Goal: Information Seeking & Learning: Learn about a topic

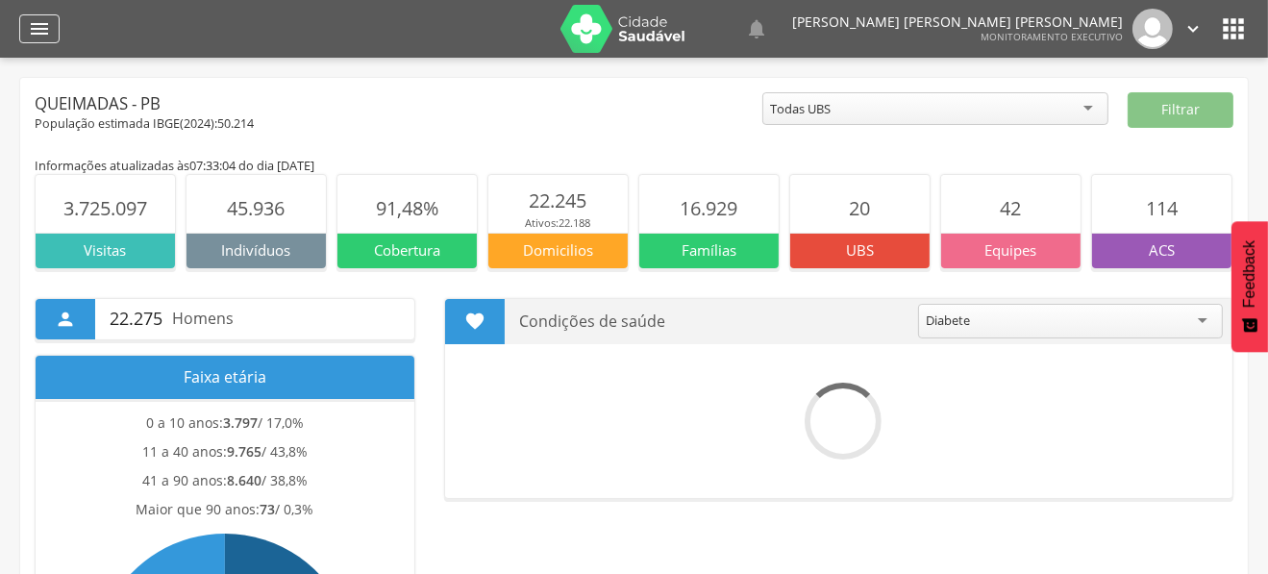
click at [28, 32] on icon "" at bounding box center [39, 28] width 23 height 23
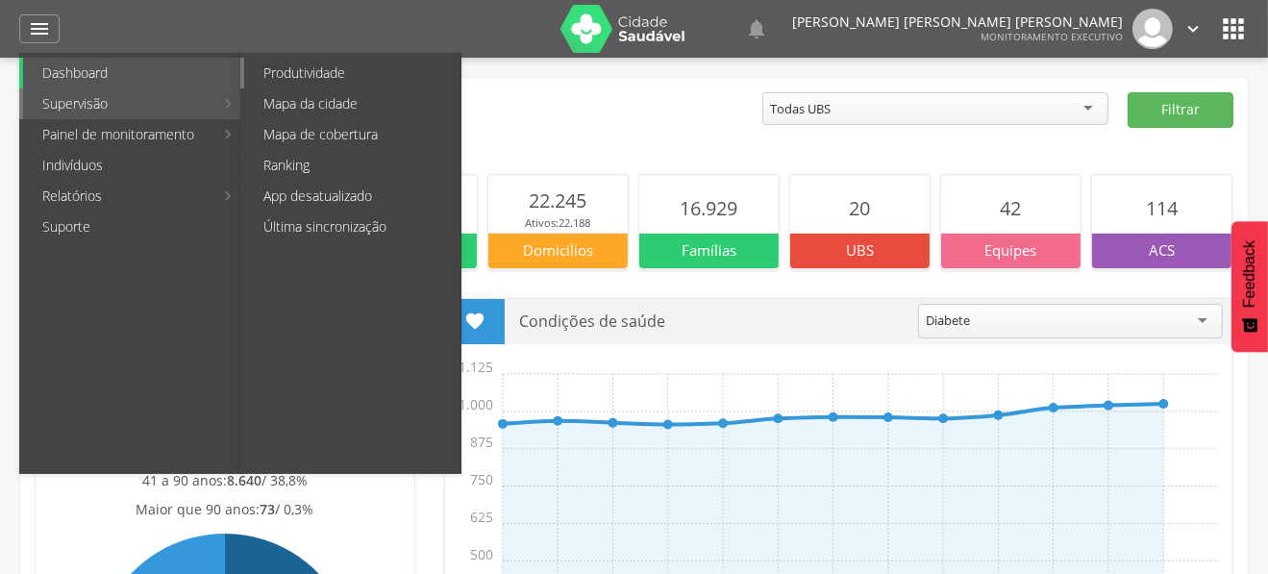
click at [348, 75] on link "Produtividade" at bounding box center [352, 73] width 216 height 31
type input "**********"
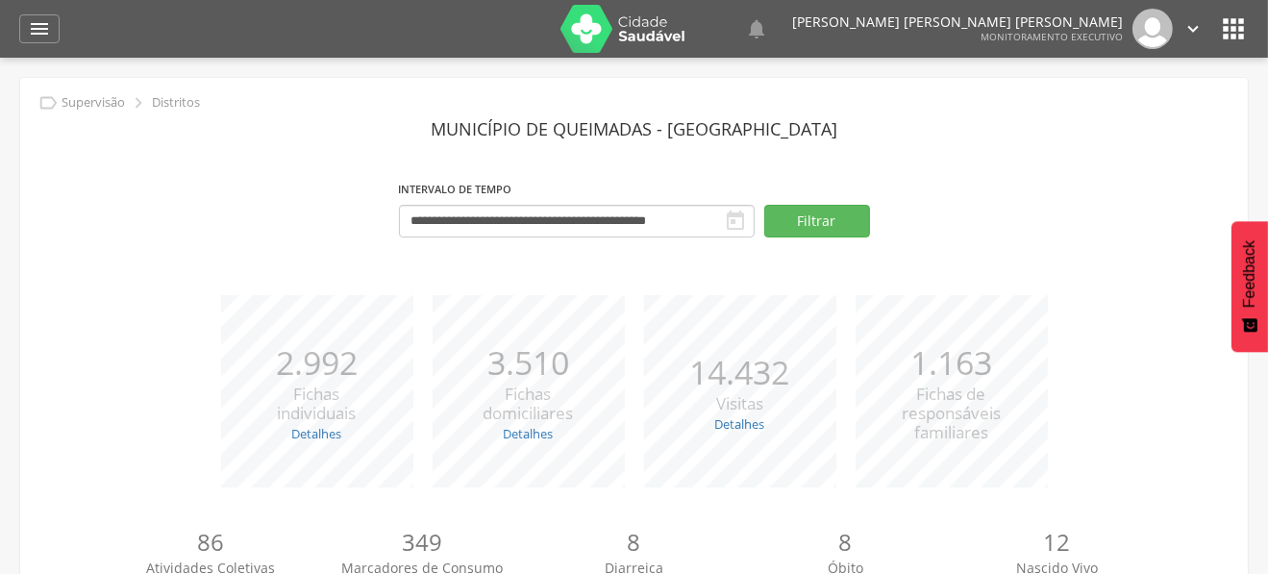
scroll to position [220, 0]
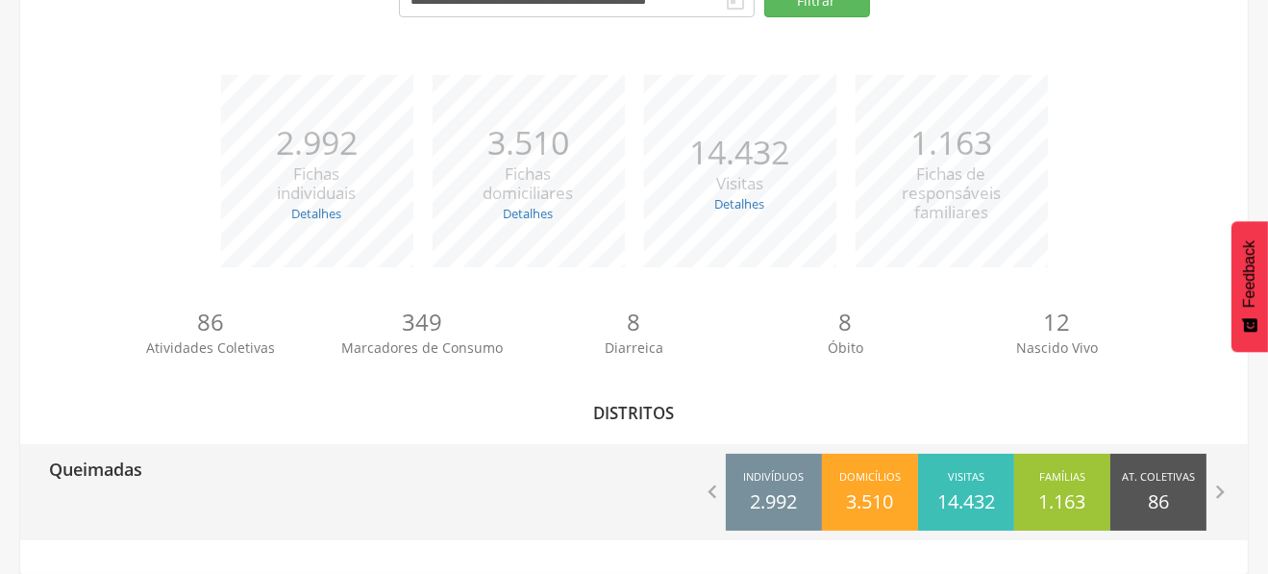
click at [184, 456] on div "Queimadas" at bounding box center [327, 468] width 614 height 48
type input "**********"
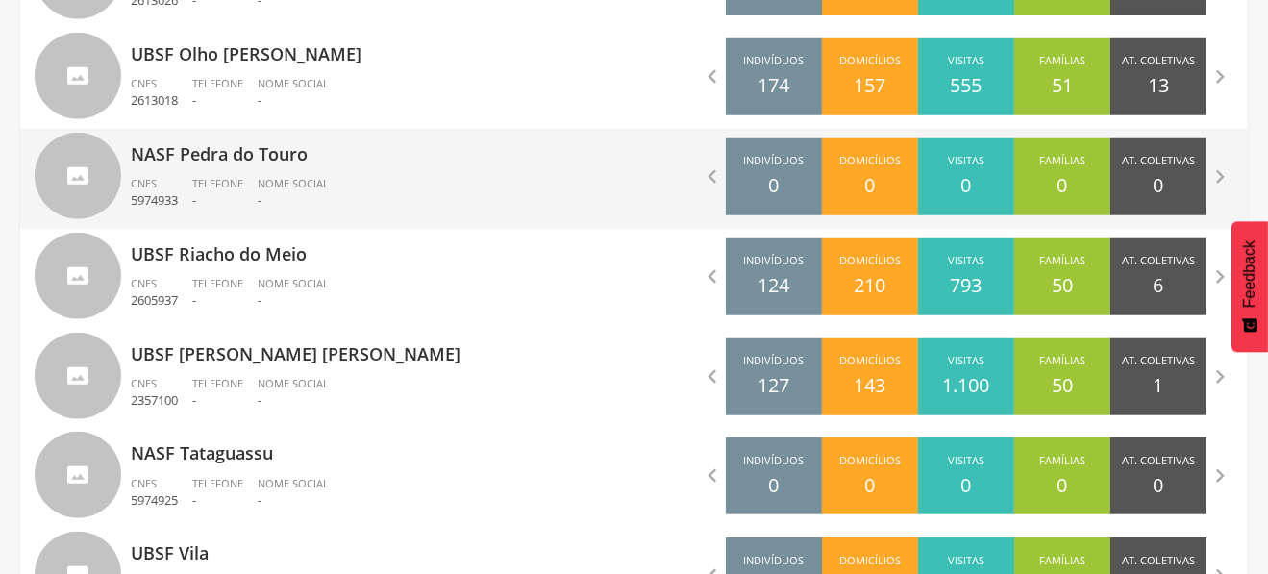
scroll to position [1938, 0]
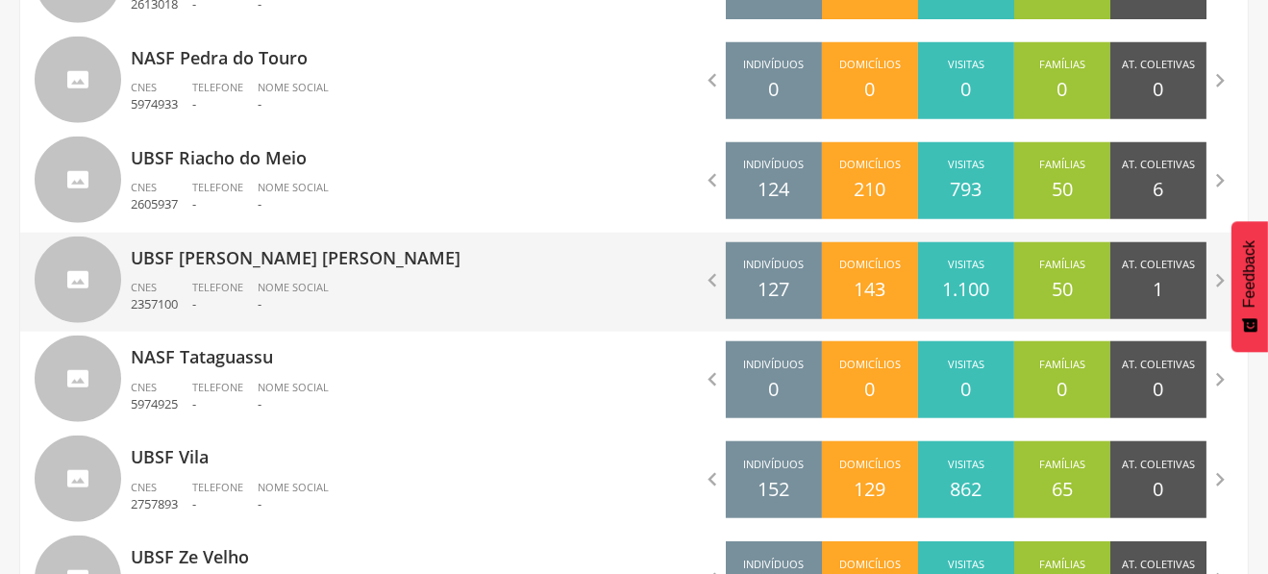
click at [524, 254] on p "UBSF [PERSON_NAME] [PERSON_NAME]" at bounding box center [375, 252] width 489 height 38
type input "**********"
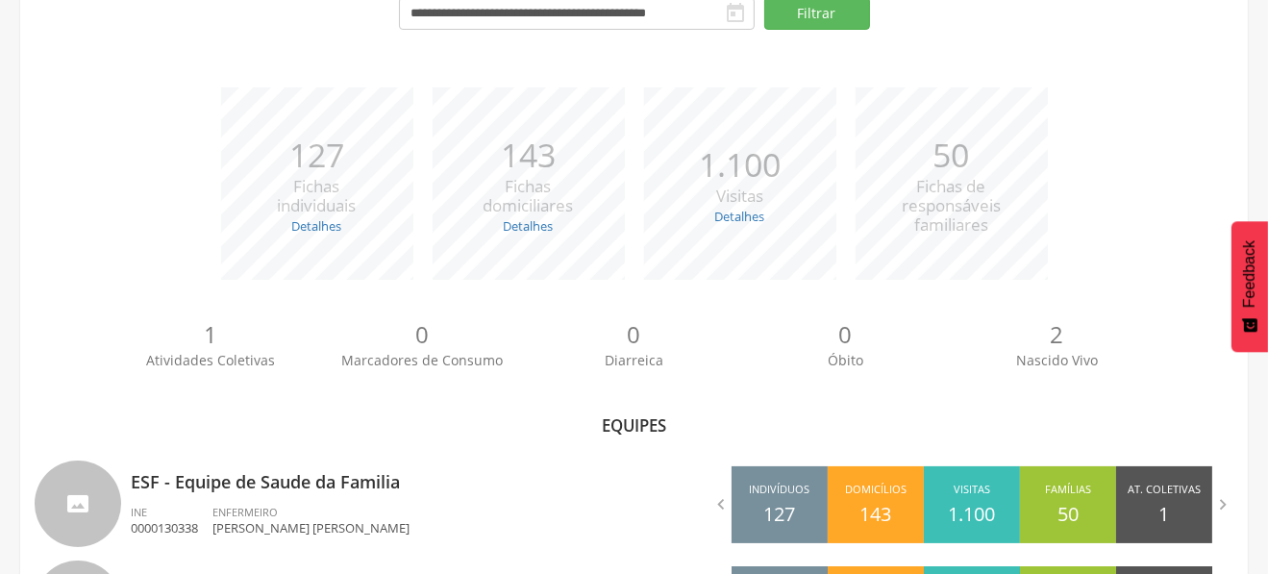
scroll to position [332, 0]
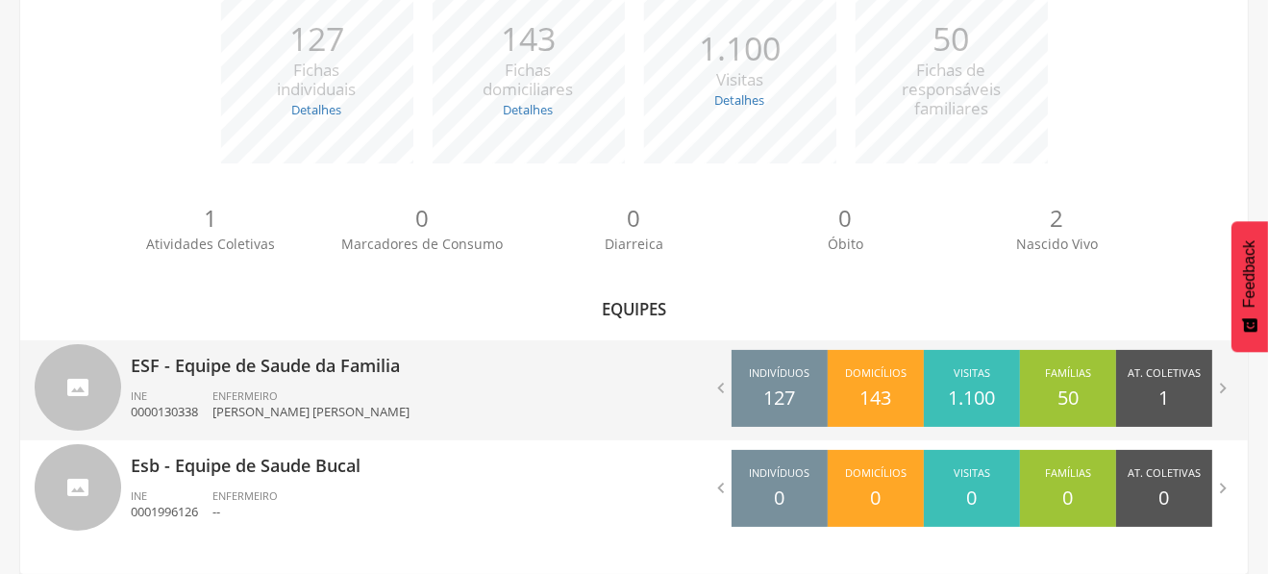
click at [453, 378] on div "ESF - Equipe de Saude da Familia INE 0000130338 ENFERMEIRO [PERSON_NAME] [PERSO…" at bounding box center [375, 390] width 489 height 100
type input "**********"
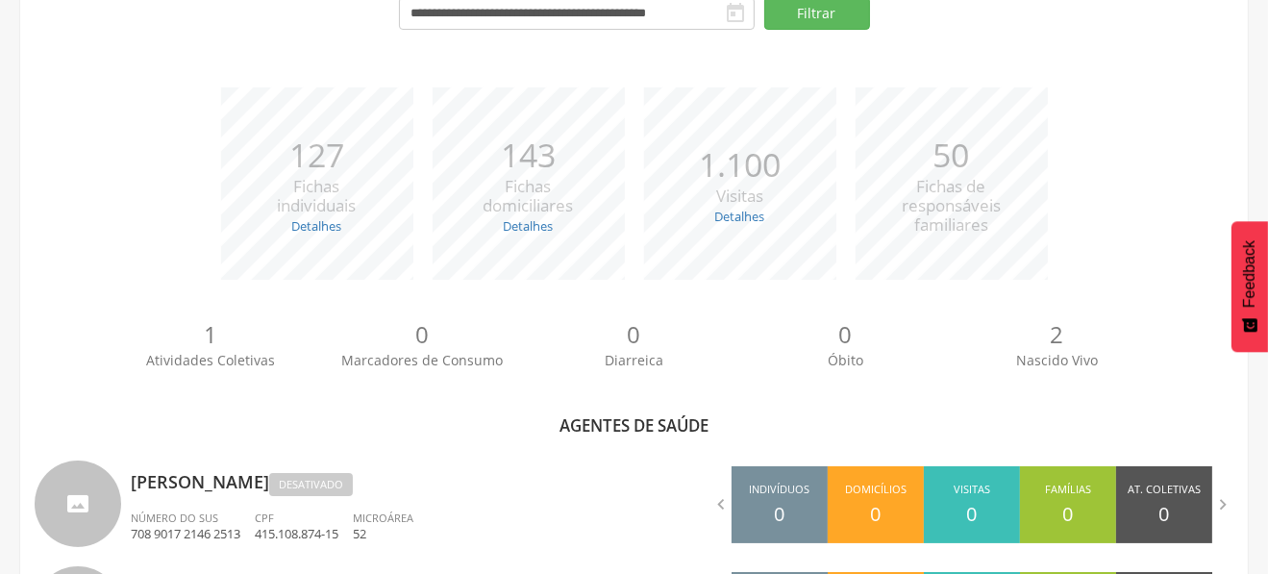
scroll to position [1183, 0]
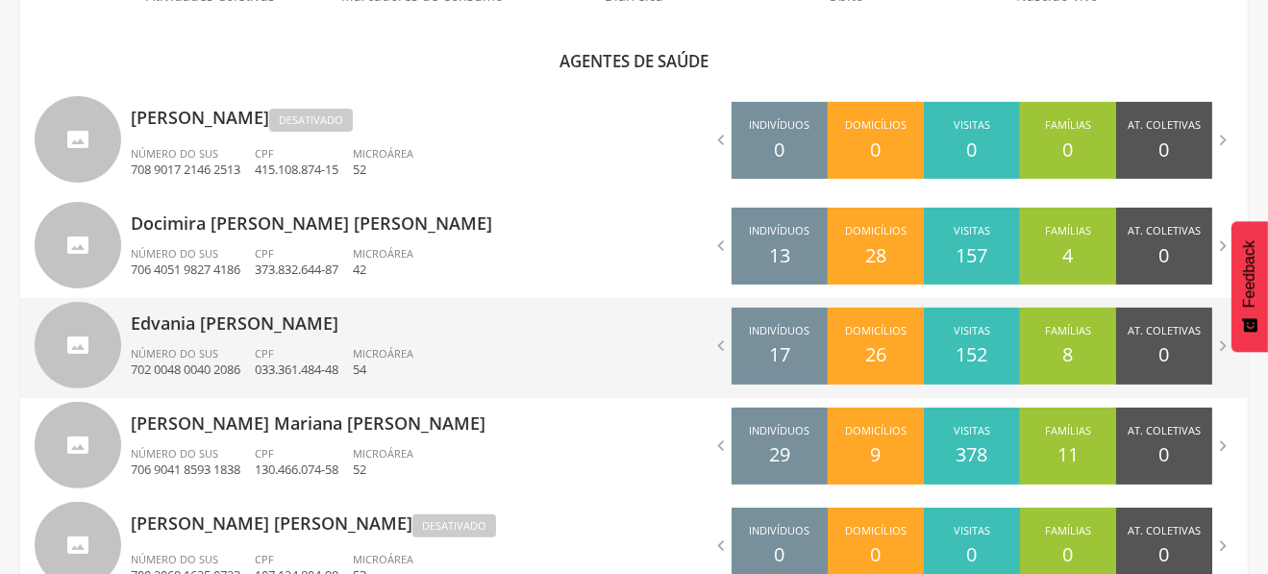
click at [447, 355] on ul "Número do SUS 702 0048 0040 2086 CPF 033.361.484-48 Microárea 54" at bounding box center [375, 367] width 489 height 42
type input "**********"
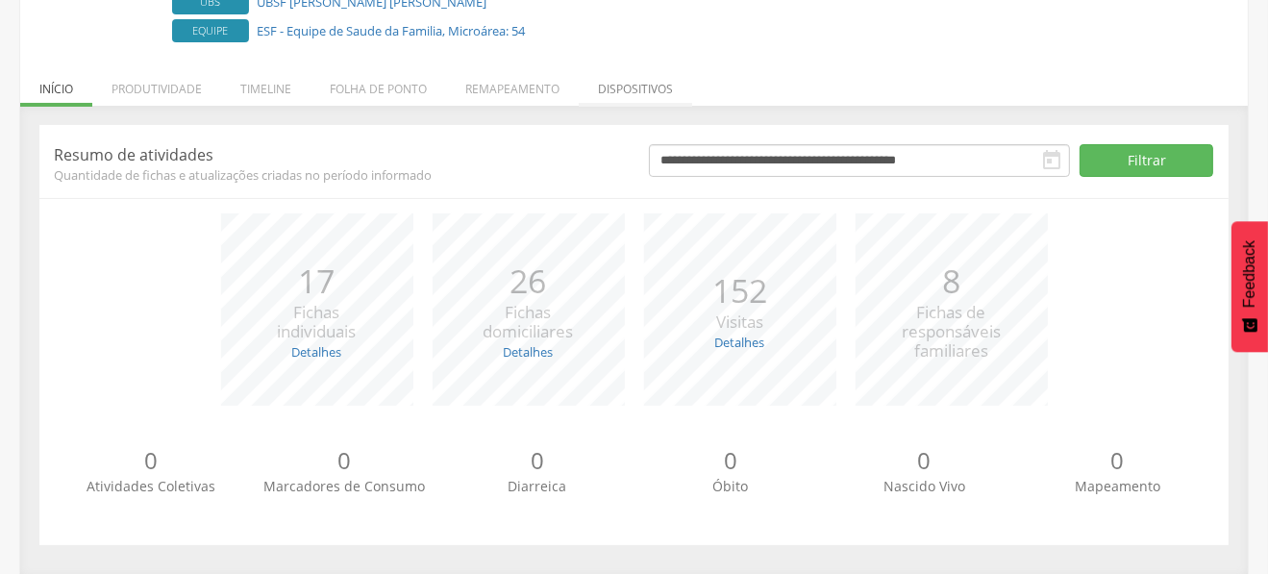
scroll to position [149, 0]
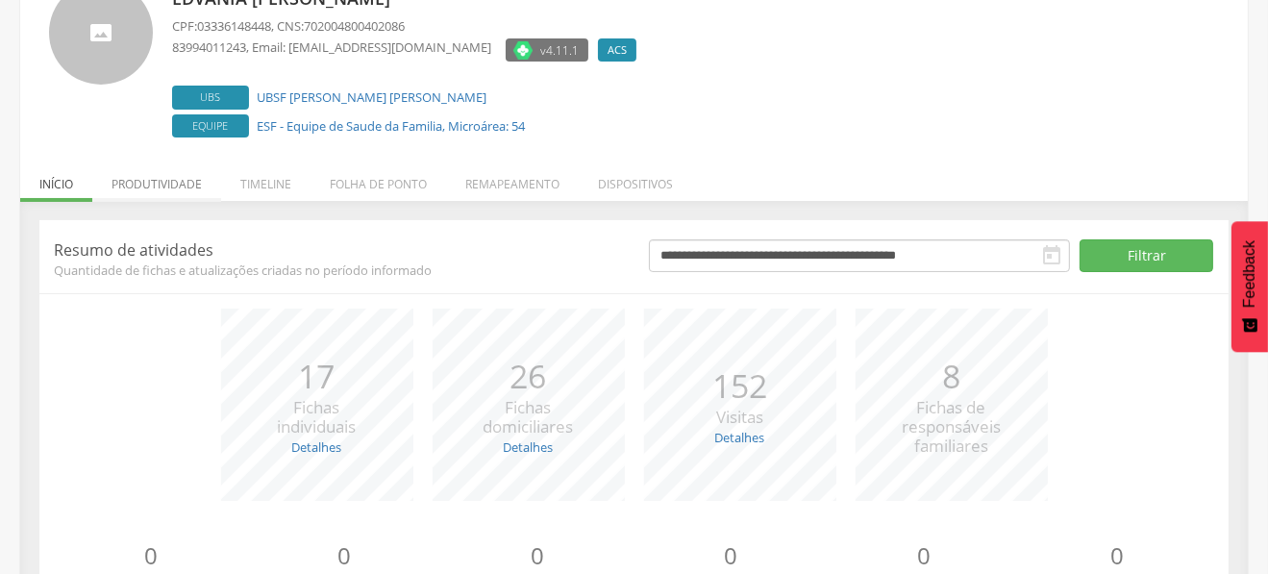
click at [165, 171] on li "Produtividade" at bounding box center [156, 179] width 129 height 45
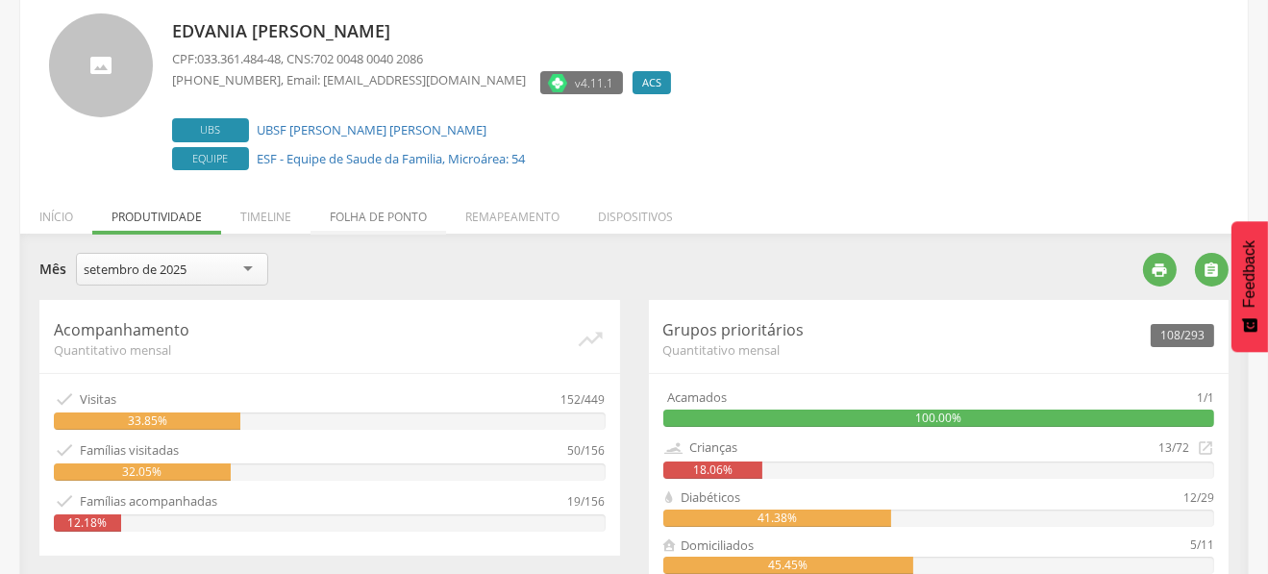
scroll to position [103, 0]
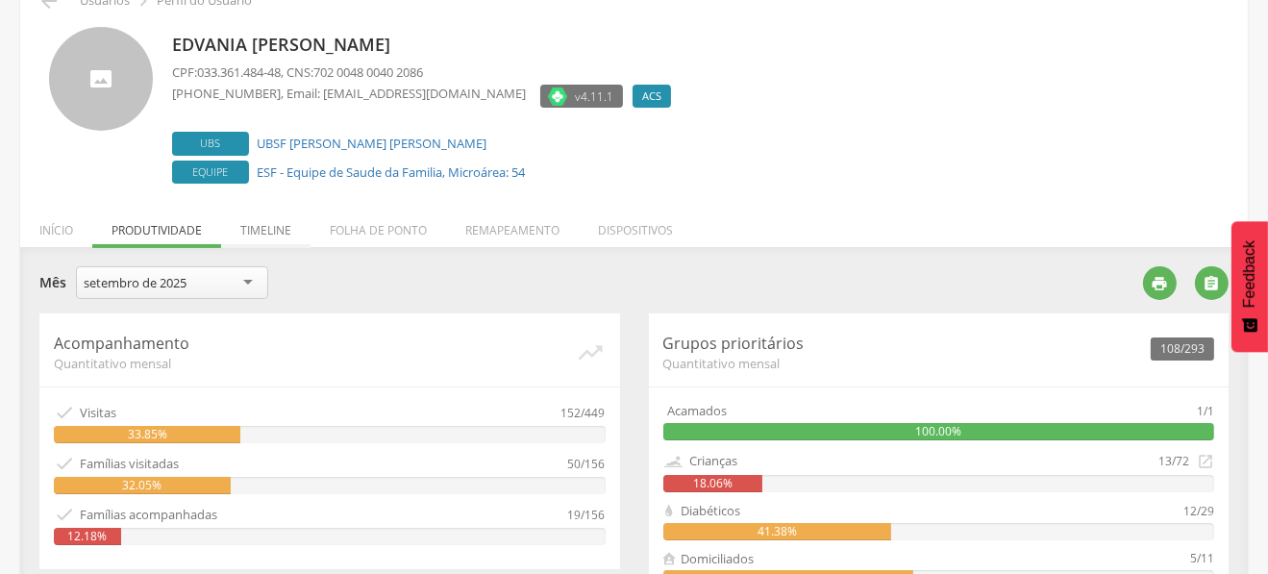
click at [282, 229] on li "Timeline" at bounding box center [265, 225] width 89 height 45
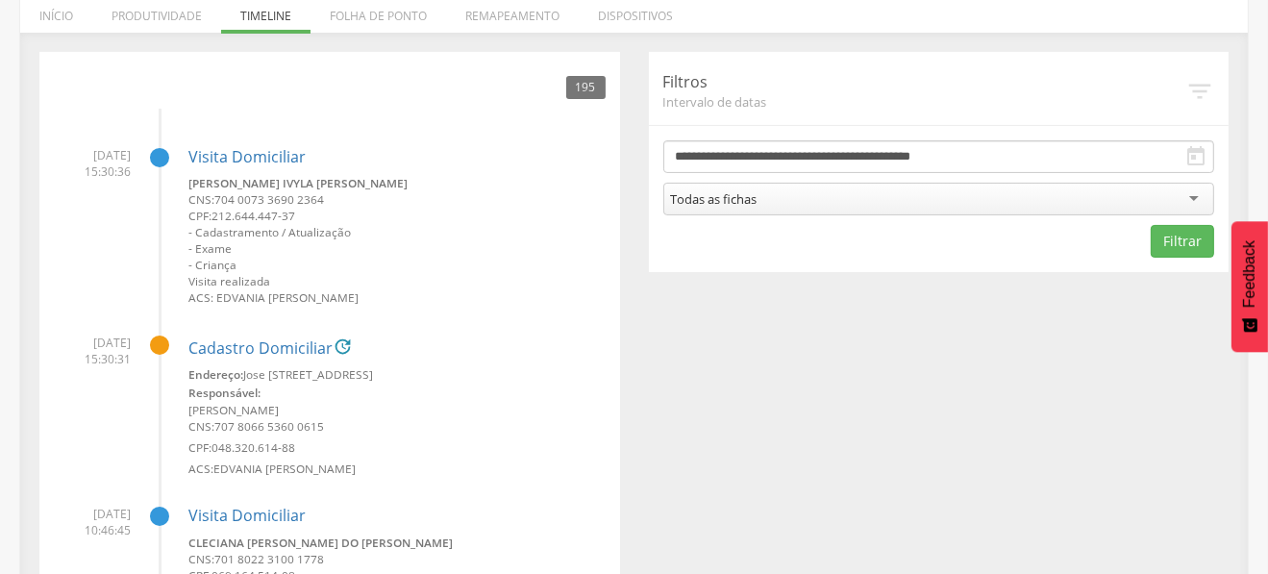
scroll to position [199, 0]
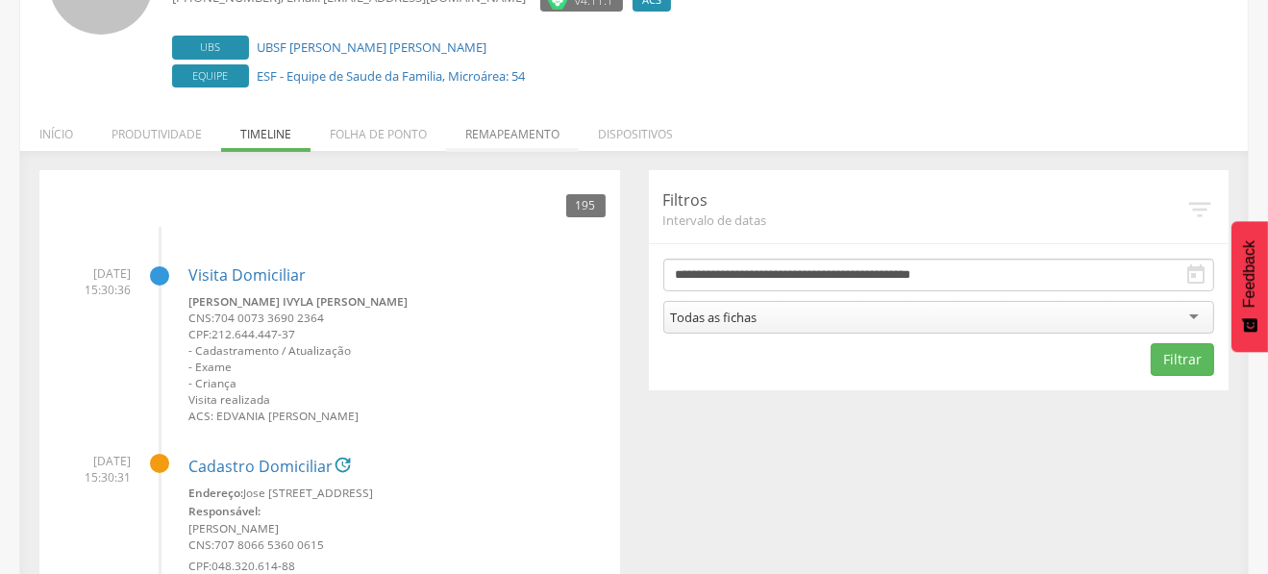
click at [494, 135] on li "Remapeamento" at bounding box center [512, 129] width 133 height 45
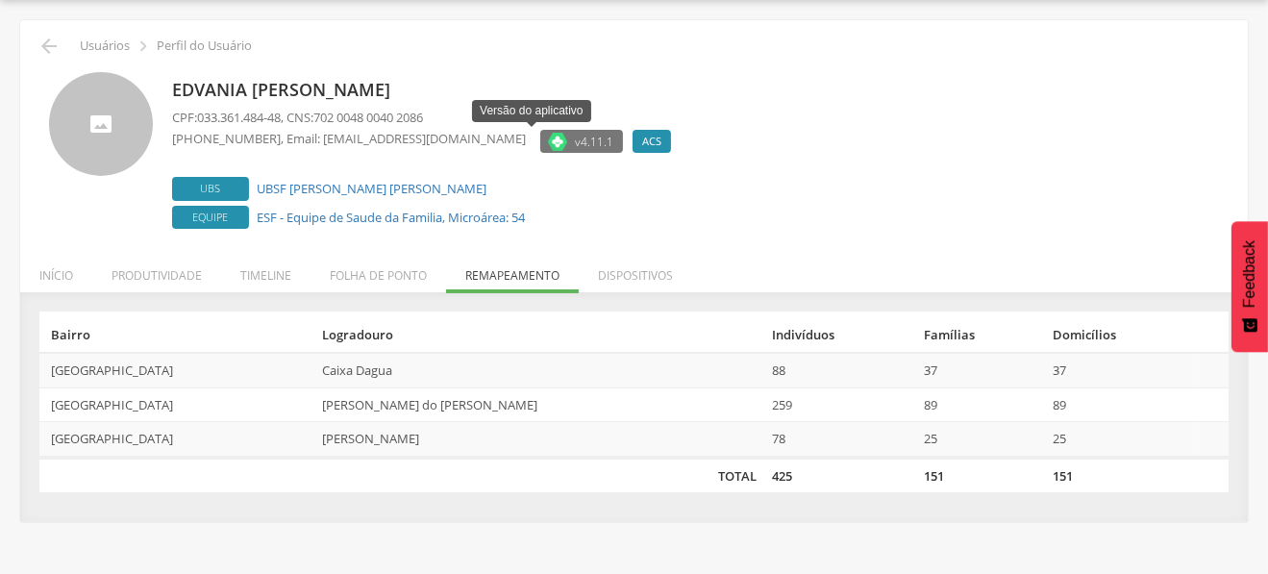
scroll to position [57, 0]
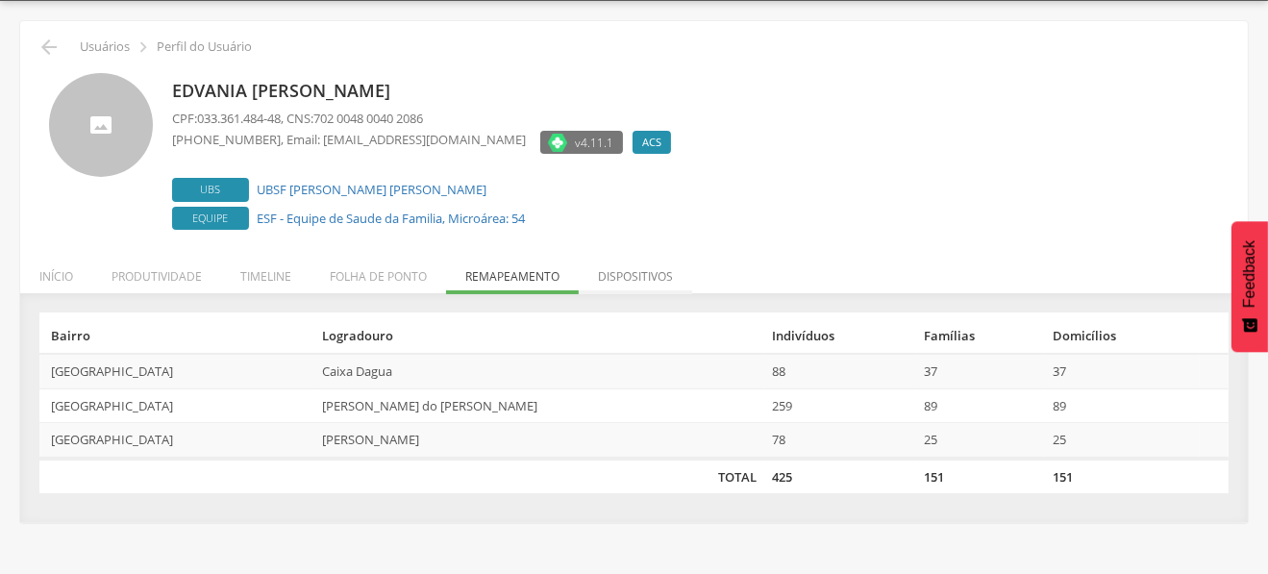
click at [591, 268] on li "Dispositivos" at bounding box center [635, 271] width 113 height 45
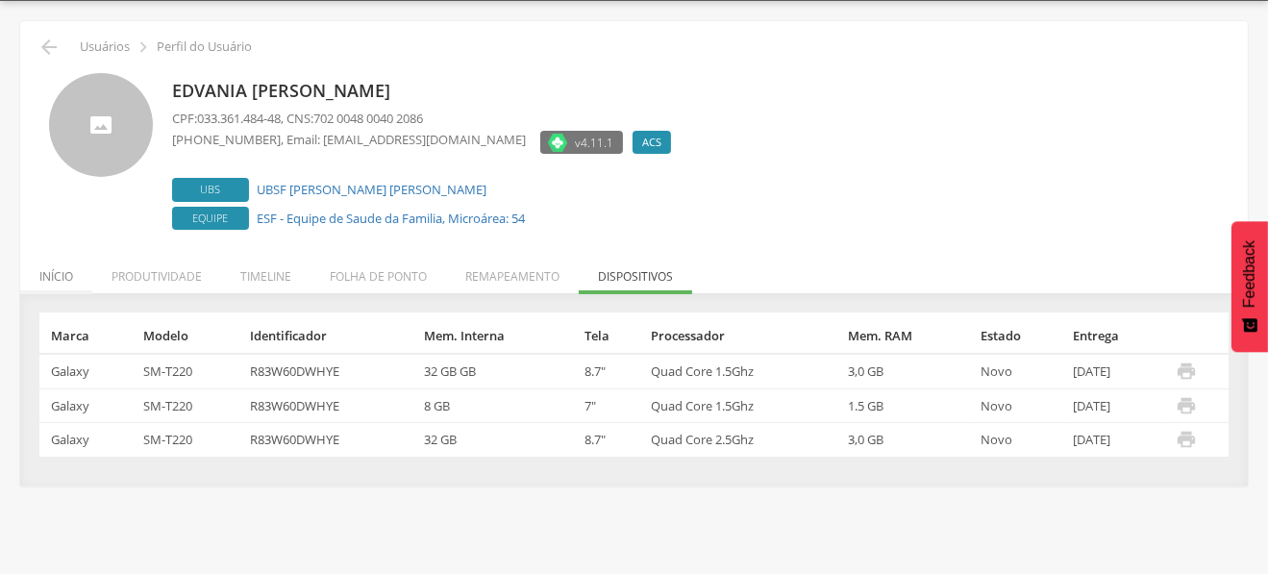
click at [46, 283] on li "Início" at bounding box center [56, 271] width 72 height 45
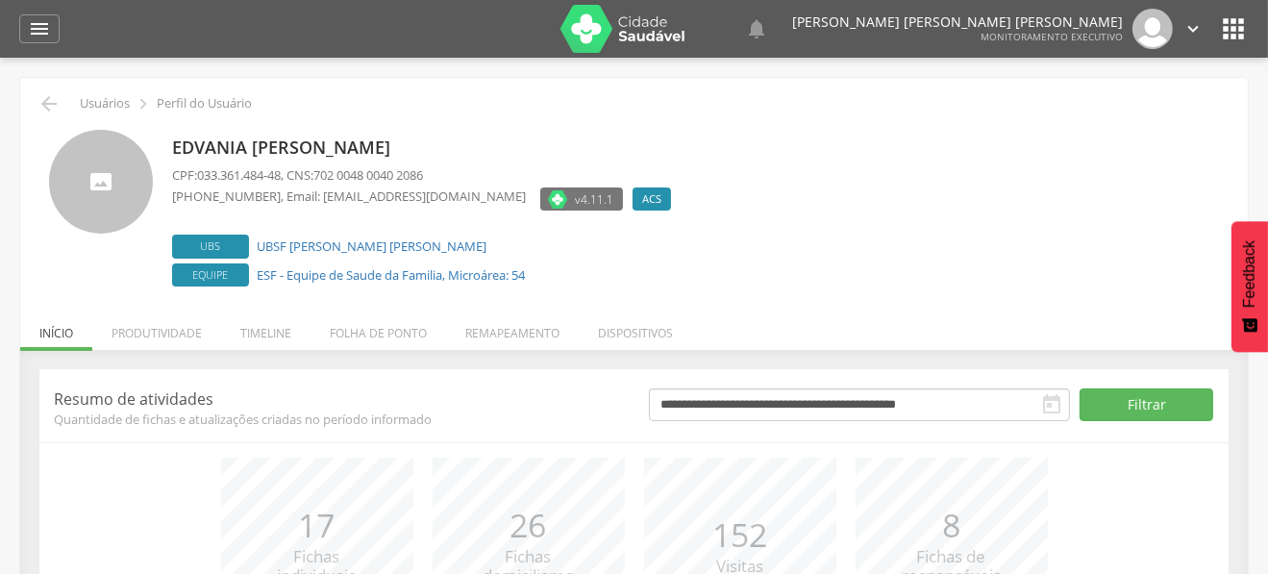
scroll to position [0, 0]
click at [584, 37] on img at bounding box center [622, 29] width 125 height 48
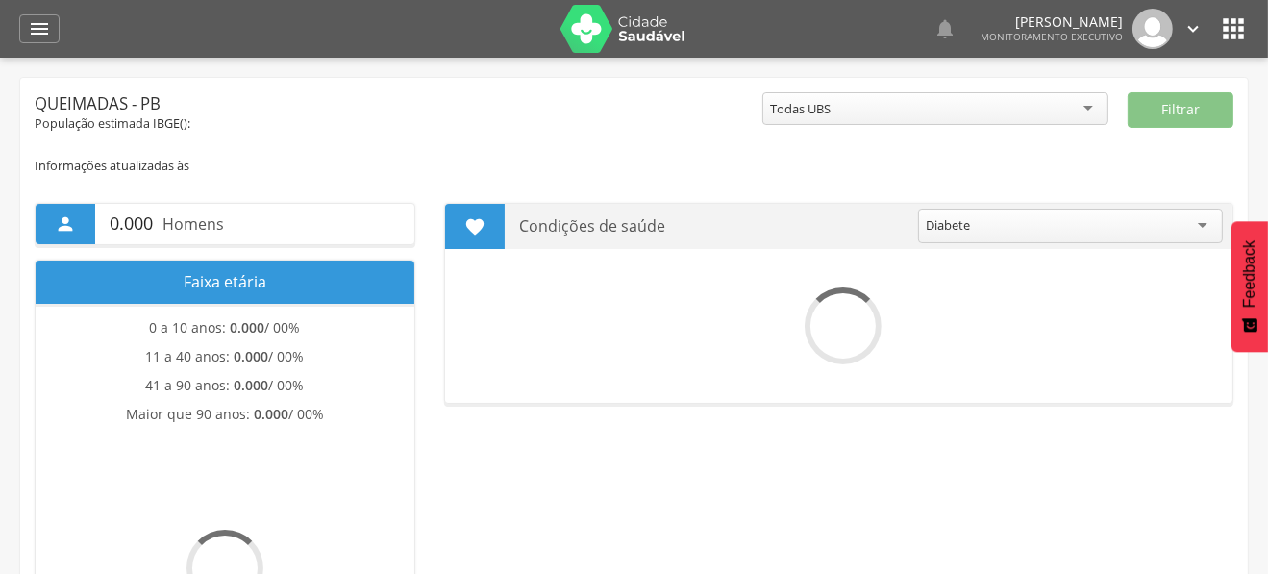
click at [37, 27] on icon "" at bounding box center [39, 28] width 23 height 23
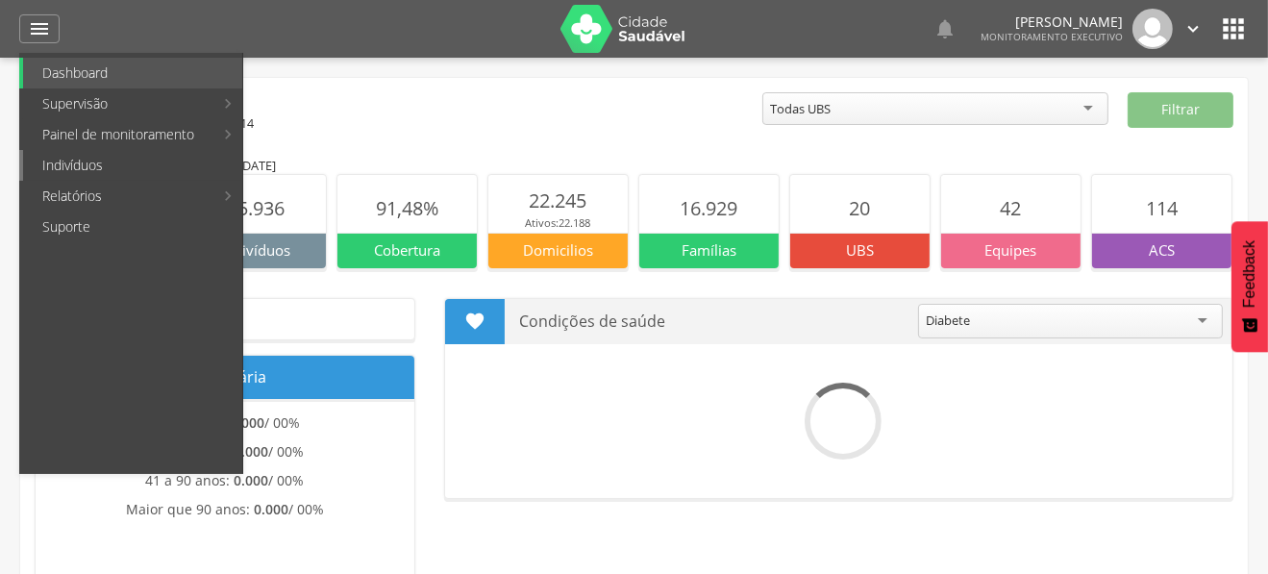
click at [62, 171] on link "Indivíduos" at bounding box center [132, 165] width 219 height 31
